Goal: Check status: Check status

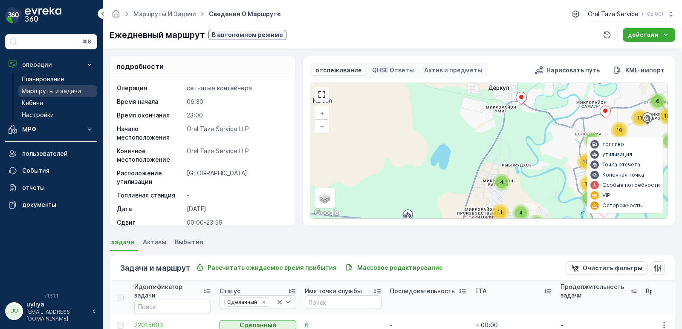
click at [60, 95] on p "Маршруты и задачи" at bounding box center [51, 91] width 59 height 9
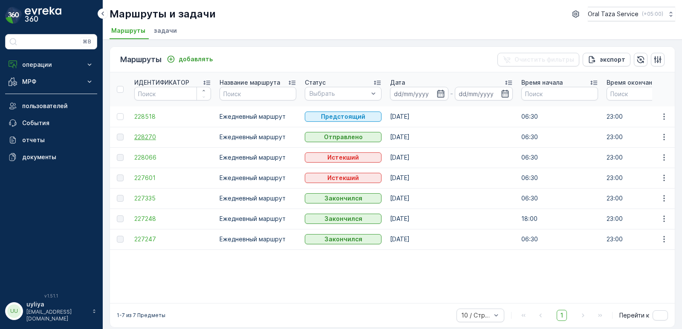
click at [149, 138] on span "228270" at bounding box center [172, 137] width 77 height 9
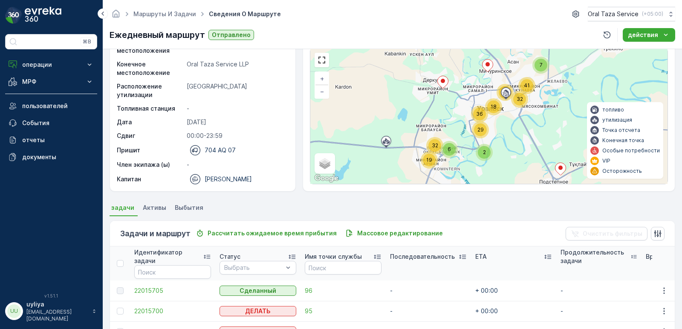
scroll to position [85, 0]
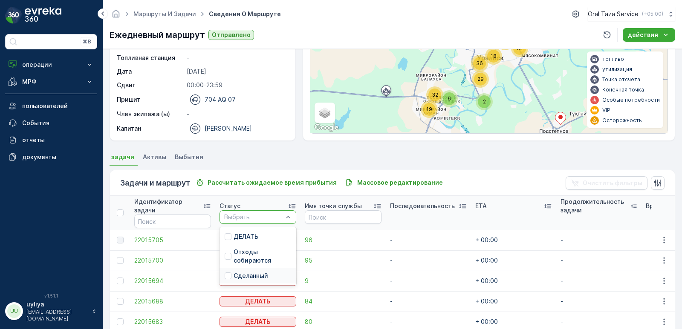
click at [259, 274] on p "Сделанный" at bounding box center [251, 276] width 35 height 9
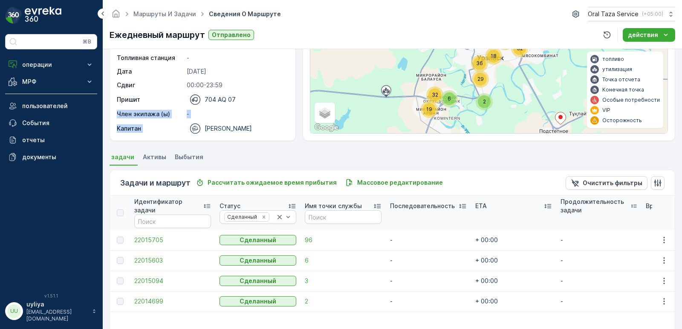
drag, startPoint x: 229, startPoint y: 120, endPoint x: 194, endPoint y: 145, distance: 43.3
click at [194, 145] on div "подробности Операция сетчатыe контейнера Время начала 06:30 Время окончания 23:…" at bounding box center [392, 189] width 579 height 280
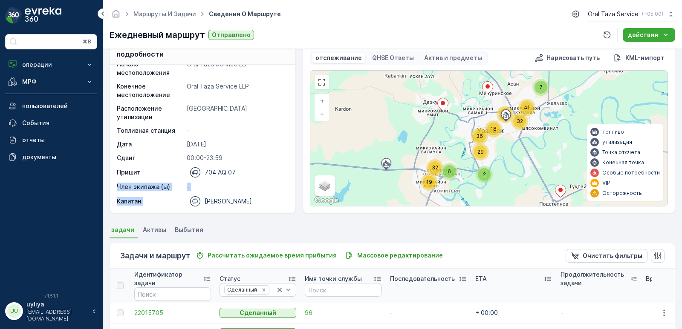
scroll to position [2, 0]
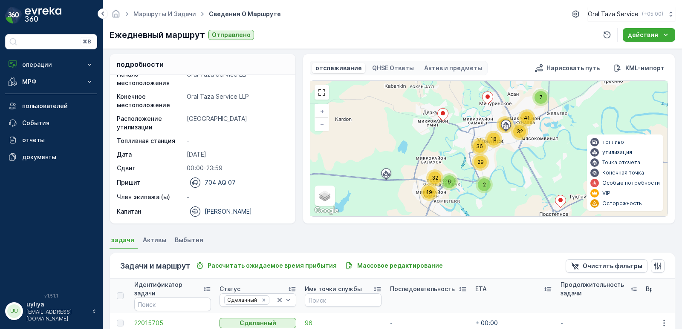
click at [228, 128] on p "[GEOGRAPHIC_DATA]" at bounding box center [237, 123] width 100 height 17
